Goal: Transaction & Acquisition: Purchase product/service

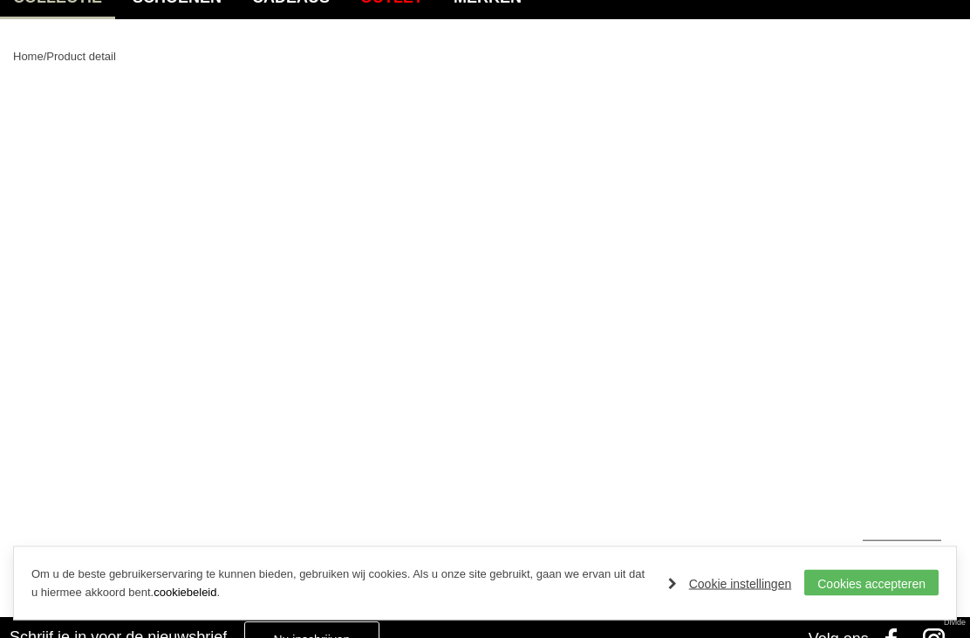
scroll to position [117, 0]
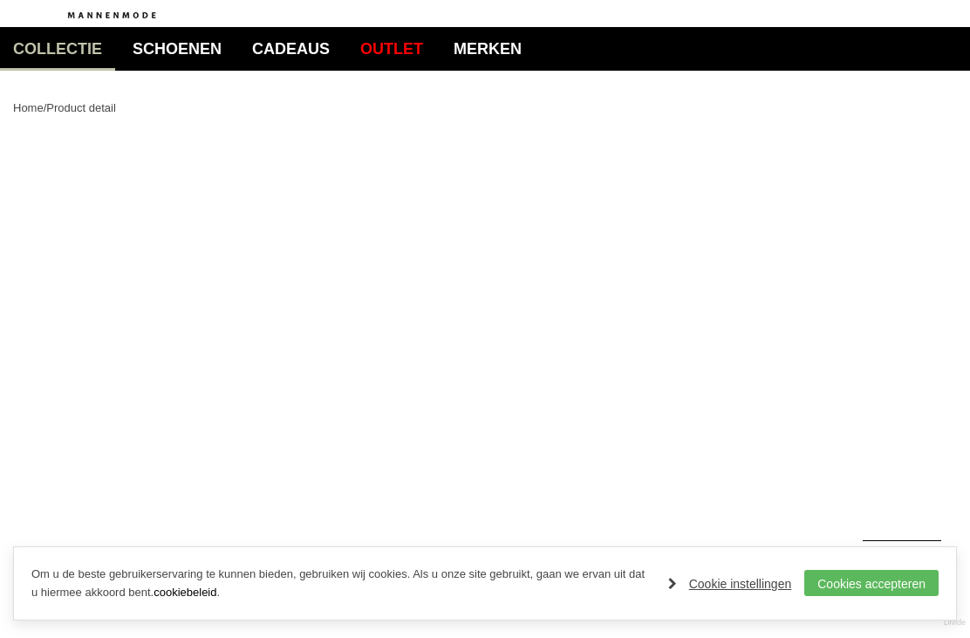
click at [851, 582] on link "Cookies accepteren" at bounding box center [871, 583] width 134 height 26
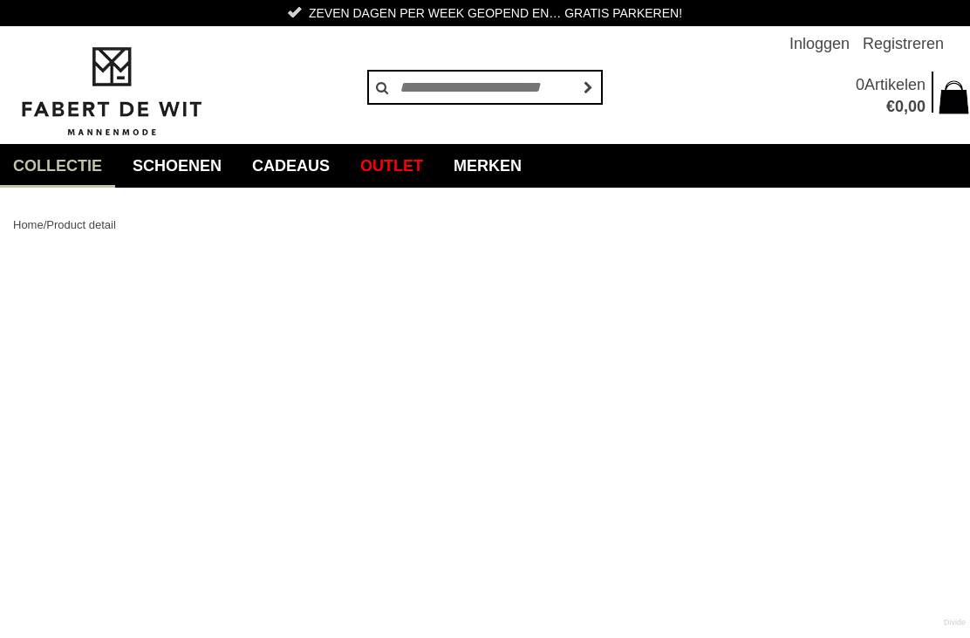
click at [0, 0] on link "Polo's" at bounding box center [0, 0] width 0 height 0
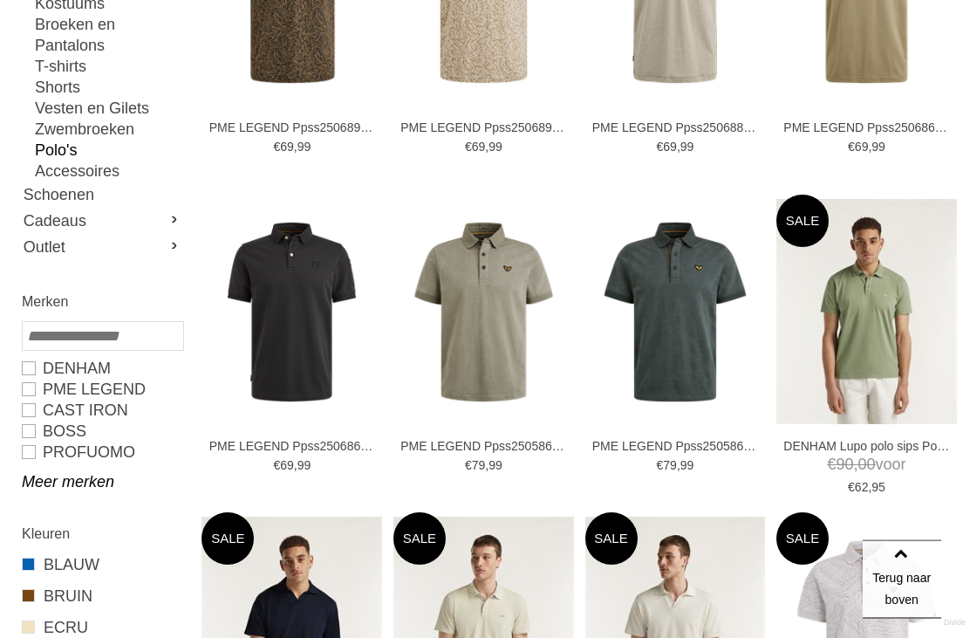
scroll to position [583, 0]
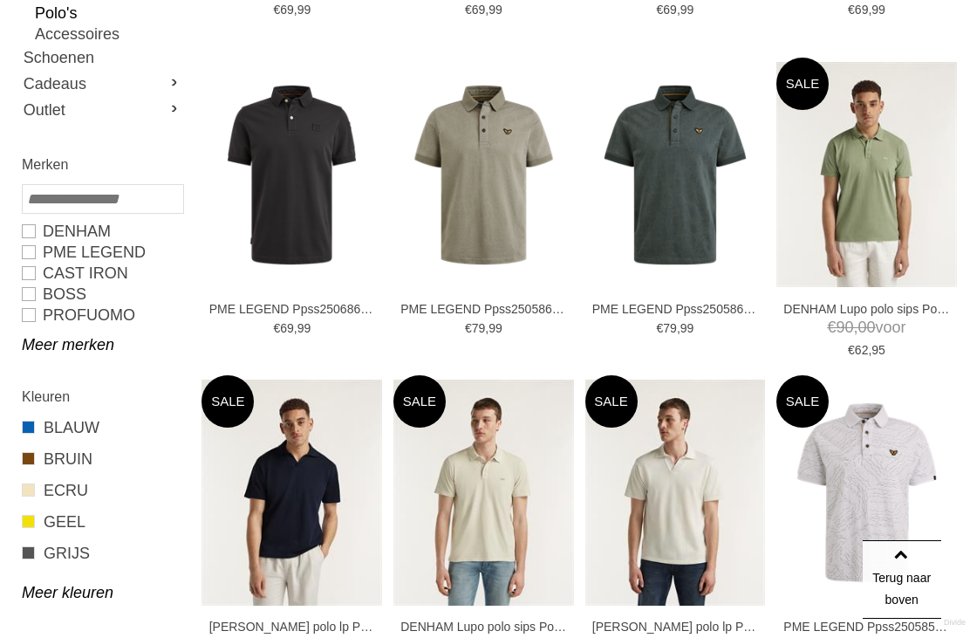
click at [38, 351] on link "Meer merken" at bounding box center [102, 344] width 160 height 21
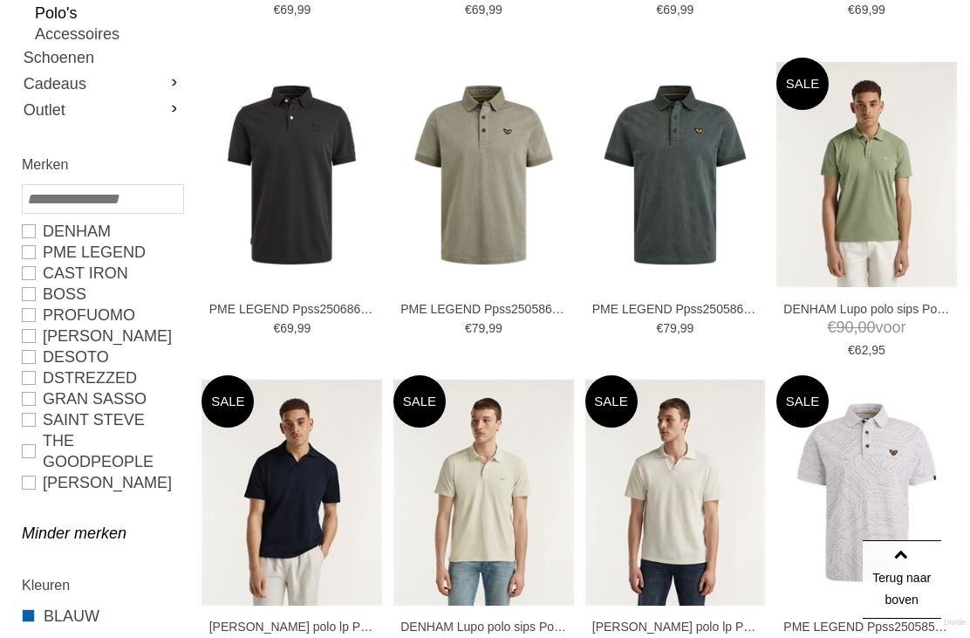
click at [31, 399] on link "GRAN SASSO" at bounding box center [102, 398] width 160 height 21
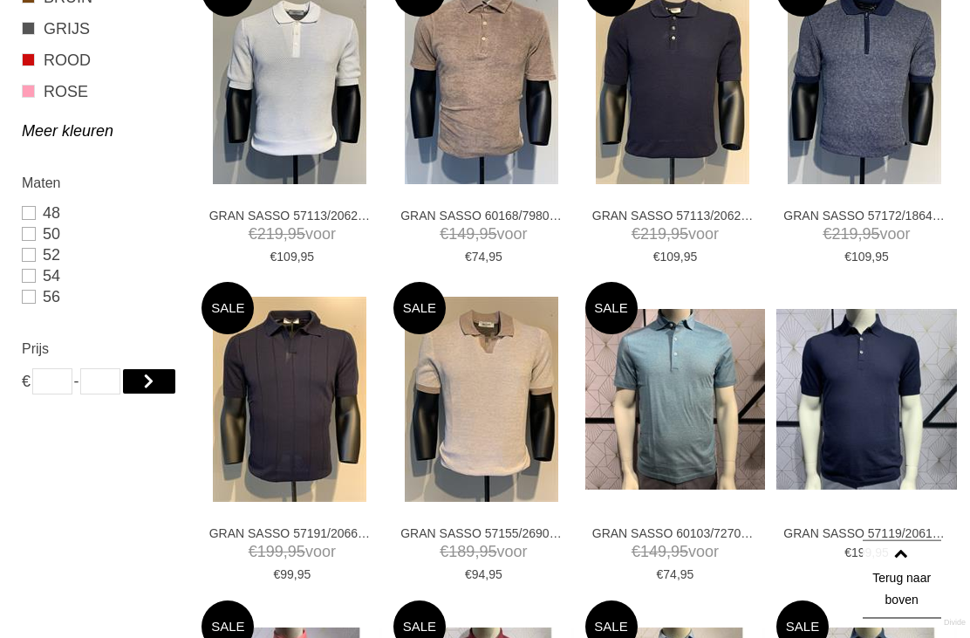
scroll to position [783, 0]
click at [847, 421] on img at bounding box center [866, 399] width 181 height 181
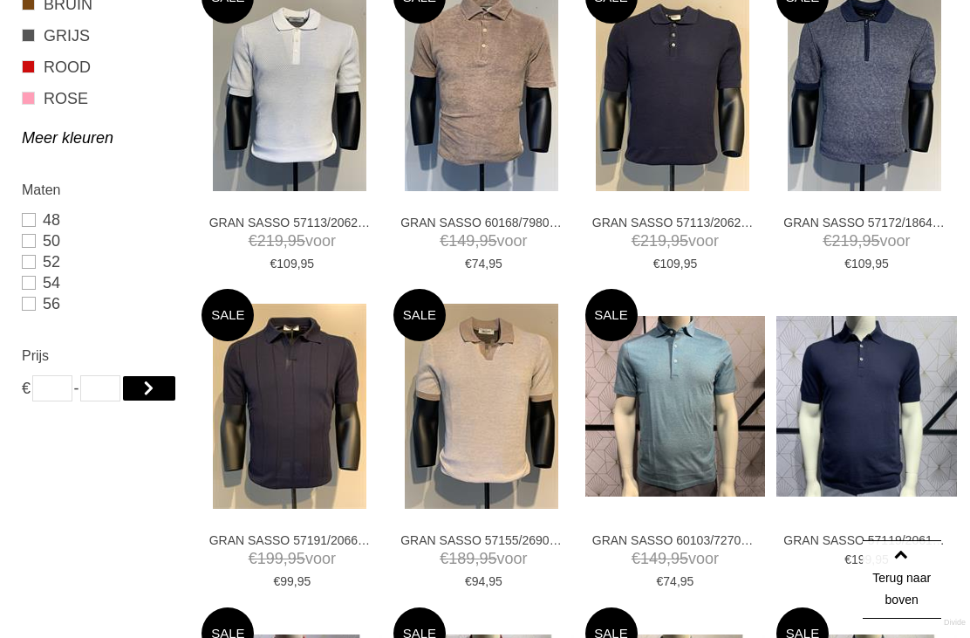
scroll to position [653, 0]
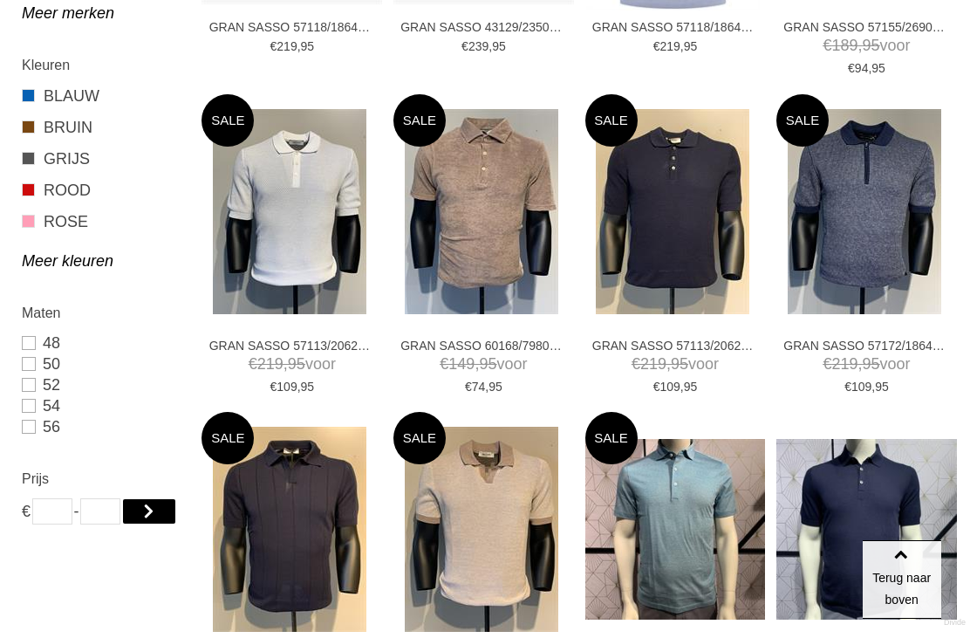
click at [708, 247] on img at bounding box center [673, 211] width 154 height 205
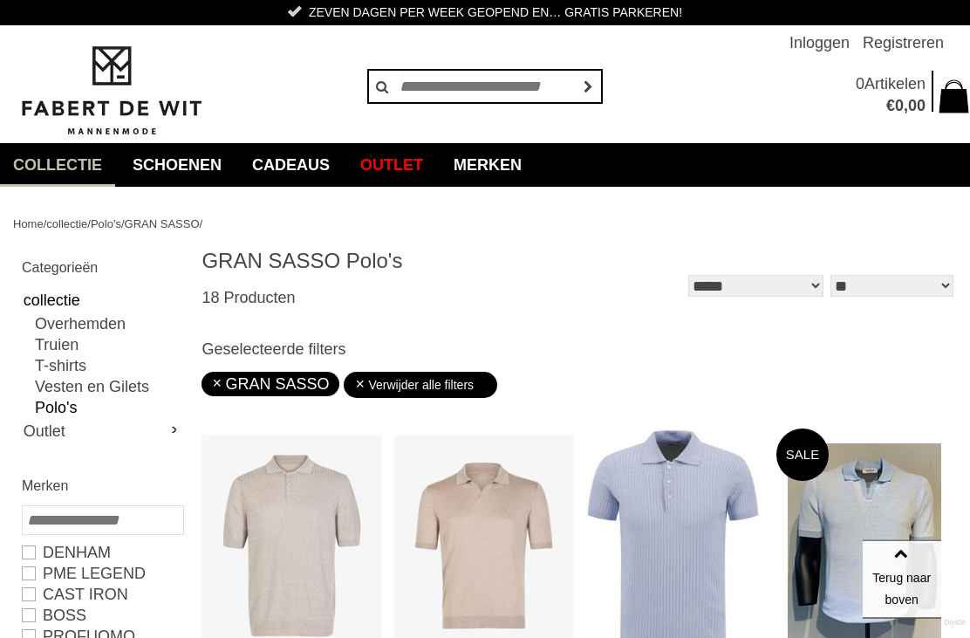
scroll to position [0, 0]
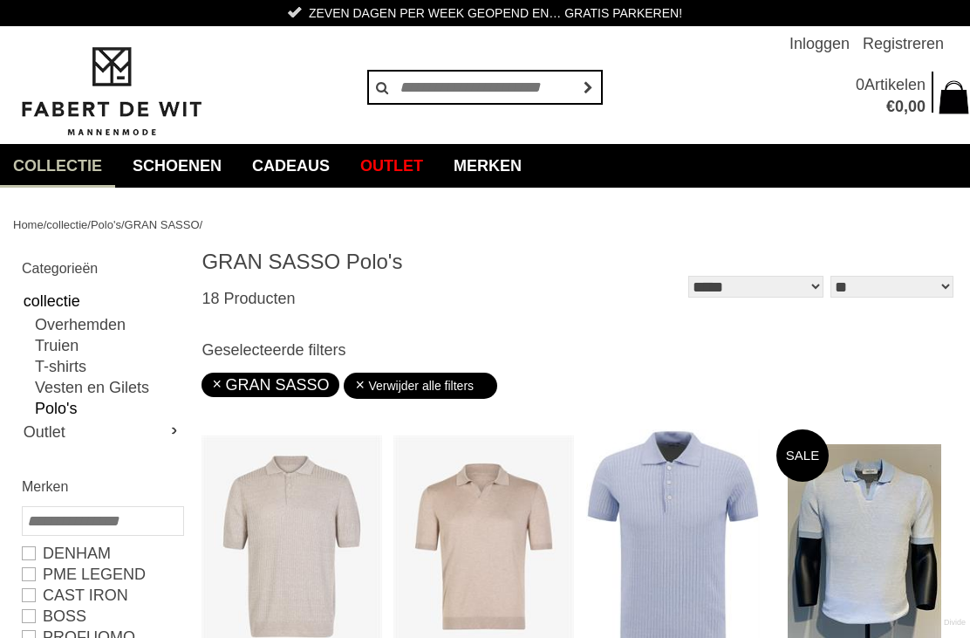
type input "**"
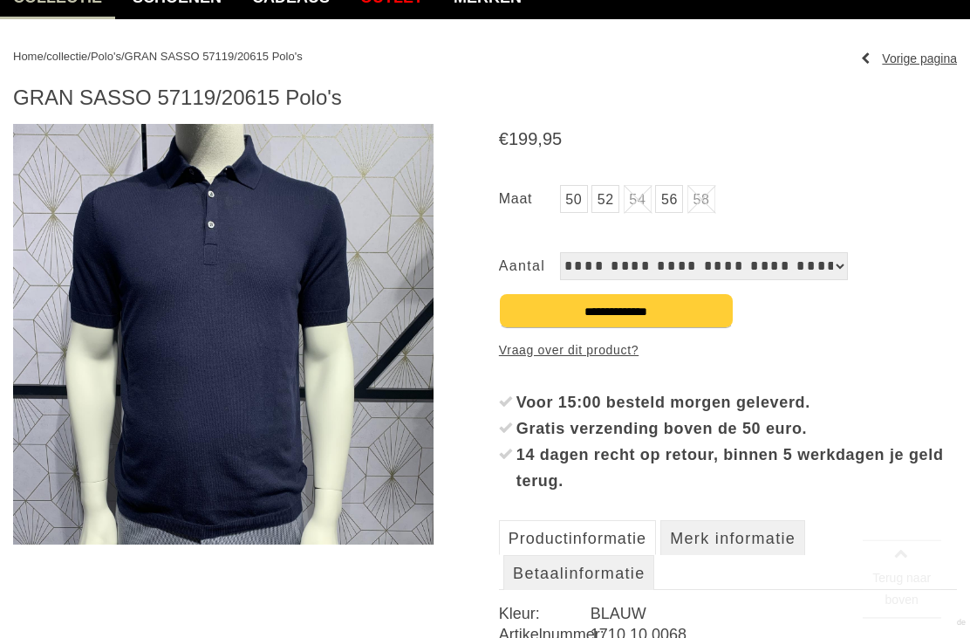
scroll to position [205, 0]
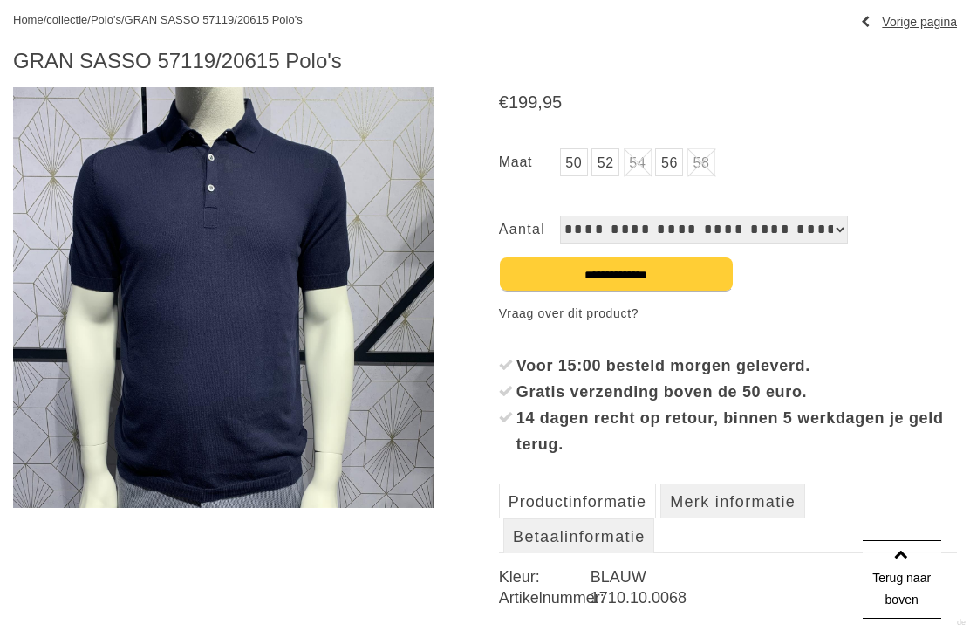
click at [342, 386] on img at bounding box center [223, 297] width 420 height 420
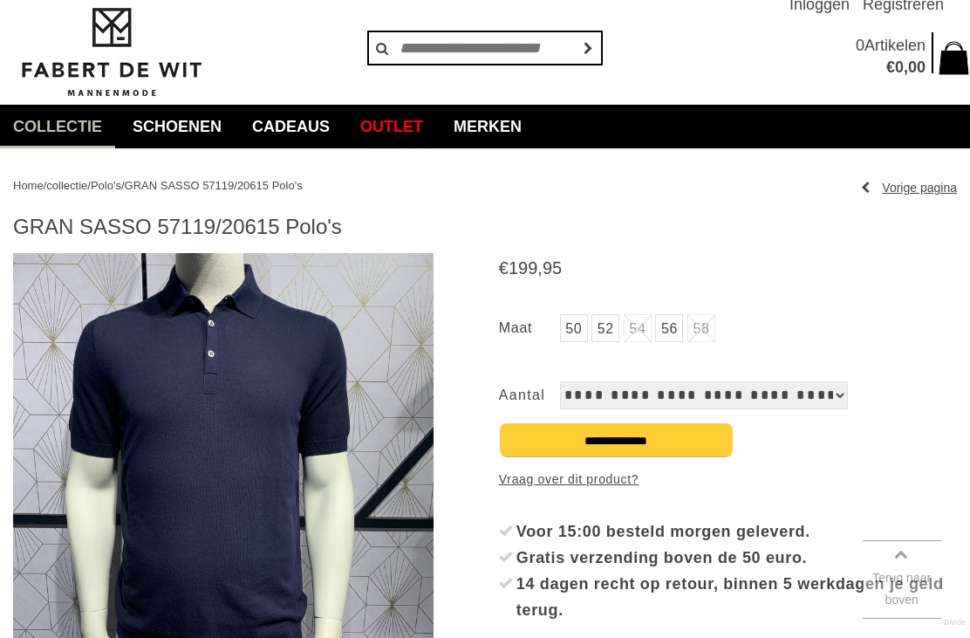
scroll to position [0, 0]
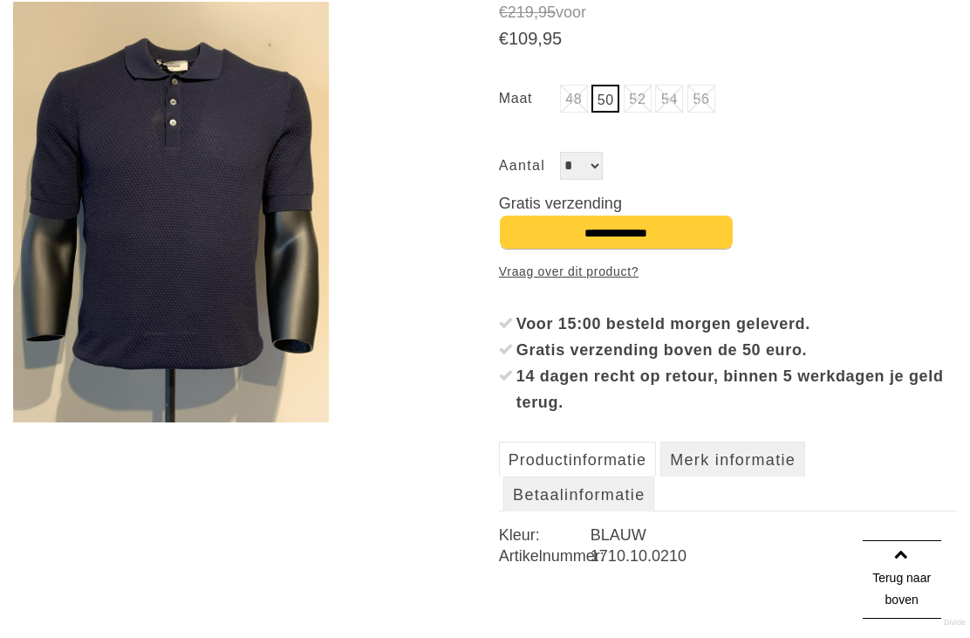
scroll to position [219, 0]
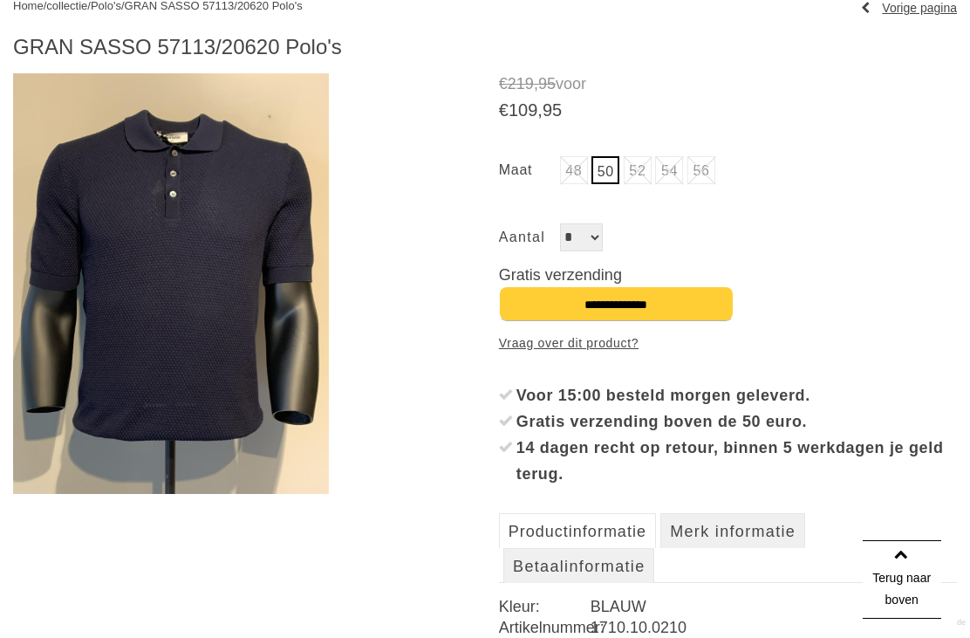
click at [100, 179] on img at bounding box center [171, 283] width 316 height 420
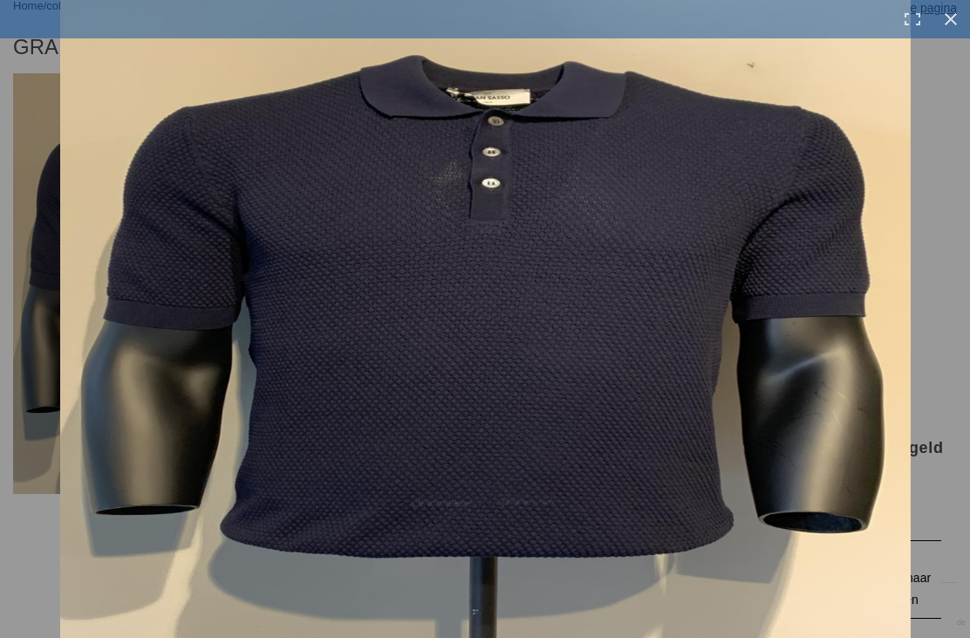
click at [963, 27] on link at bounding box center [951, 19] width 38 height 38
